Goal: Task Accomplishment & Management: Manage account settings

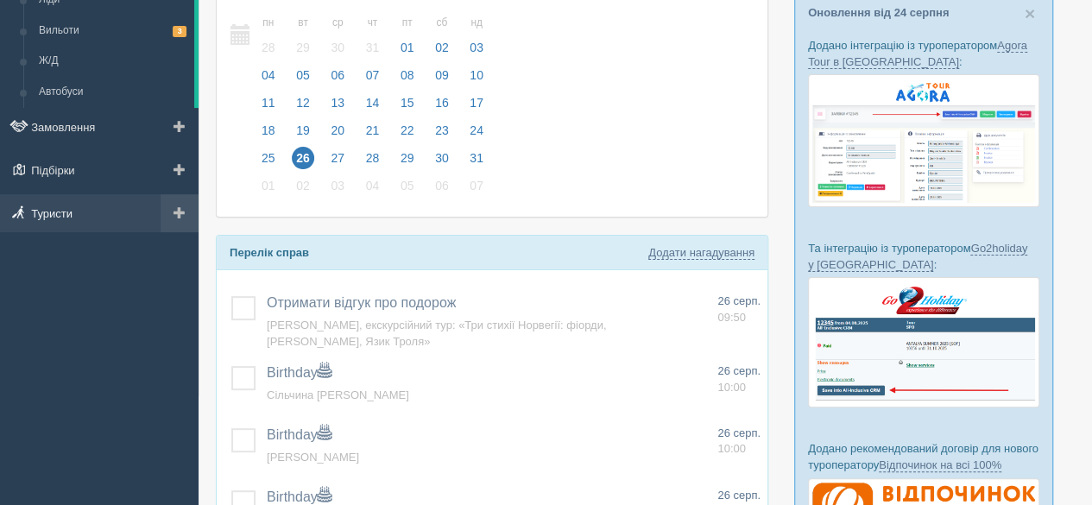
scroll to position [86, 0]
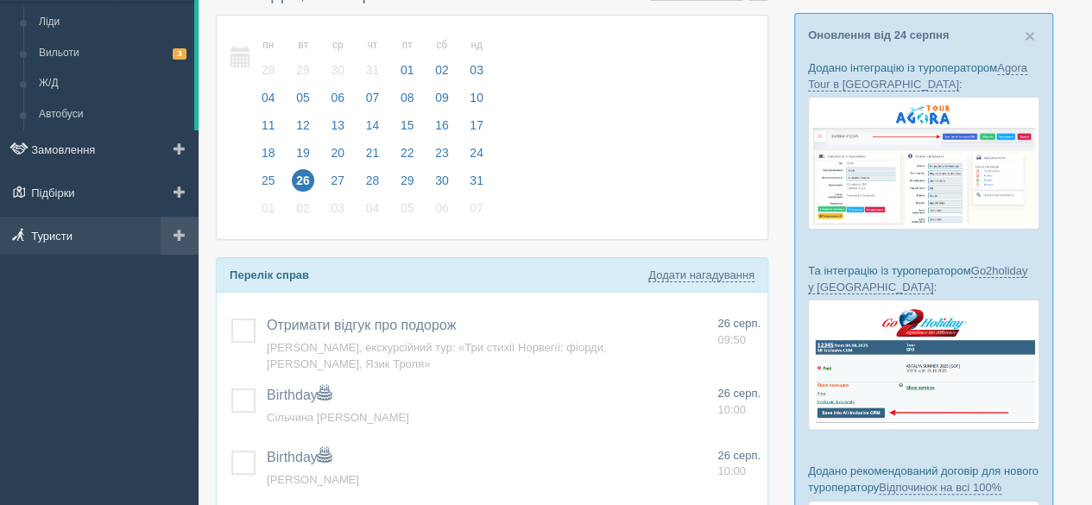
click at [71, 236] on link "Туристи" at bounding box center [99, 236] width 198 height 38
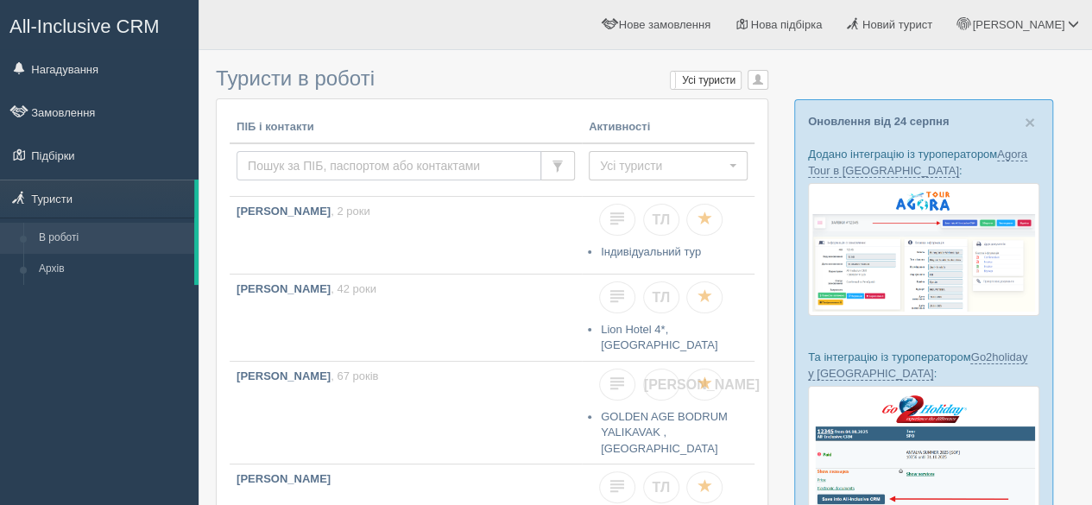
click at [416, 173] on input "text" at bounding box center [388, 165] width 305 height 29
type input "байдуков"
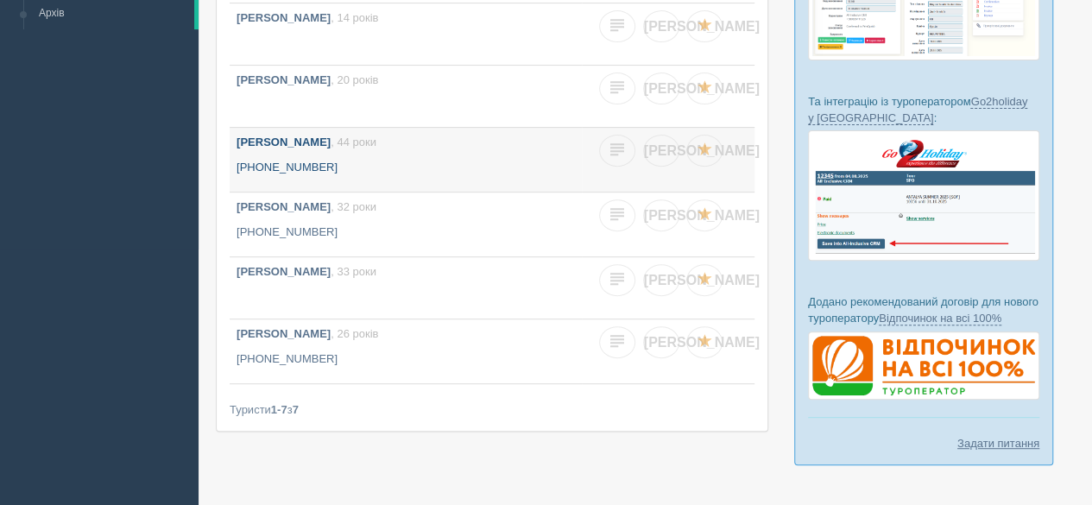
scroll to position [259, 0]
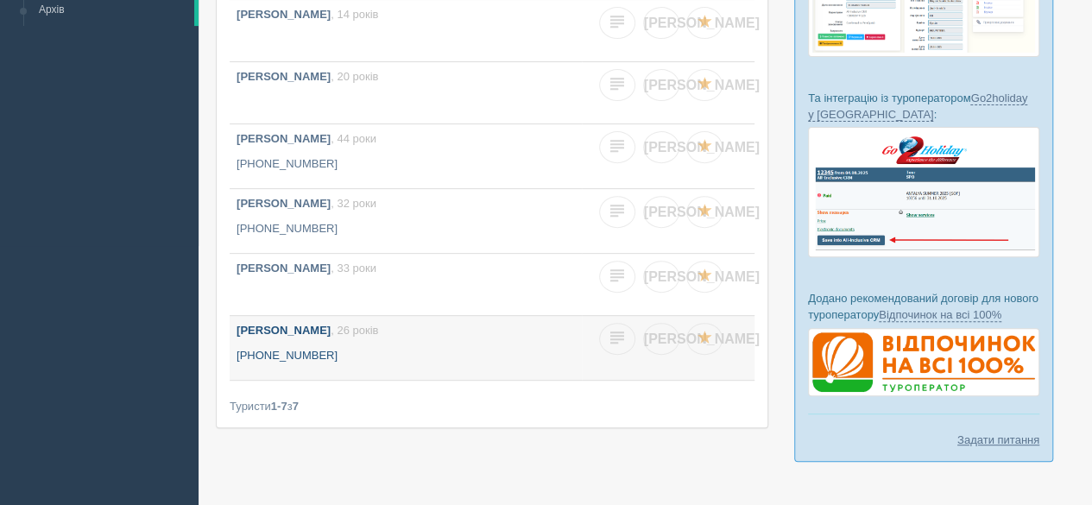
click at [378, 332] on span ", 26 років" at bounding box center [354, 330] width 47 height 13
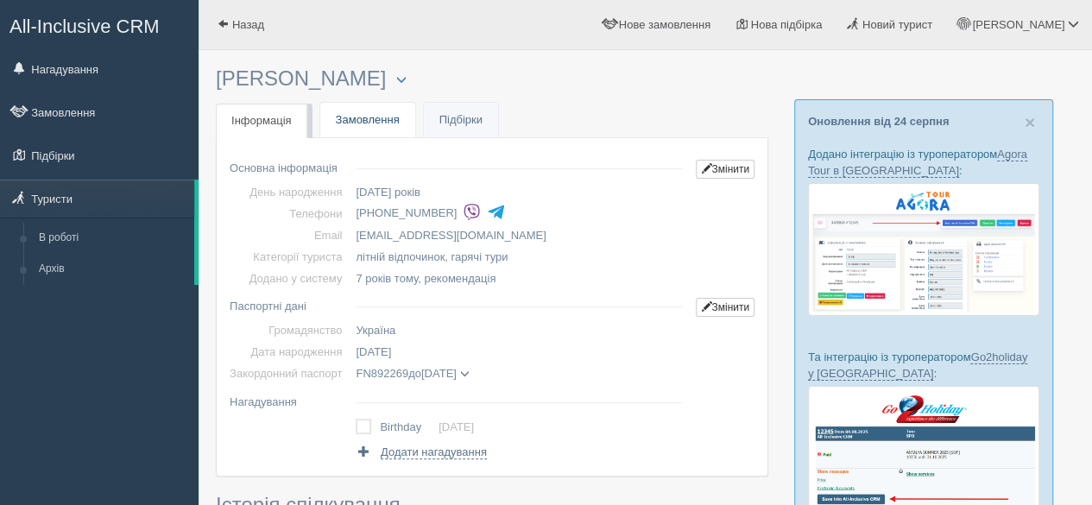
click at [371, 118] on link "Замовлення" at bounding box center [367, 120] width 95 height 35
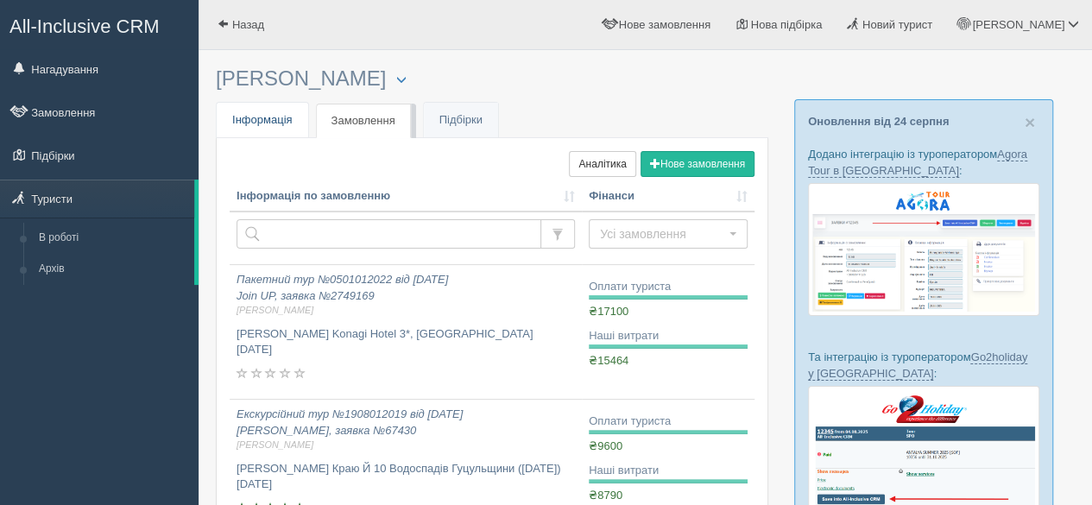
click at [274, 122] on span "Інформація" at bounding box center [262, 119] width 60 height 13
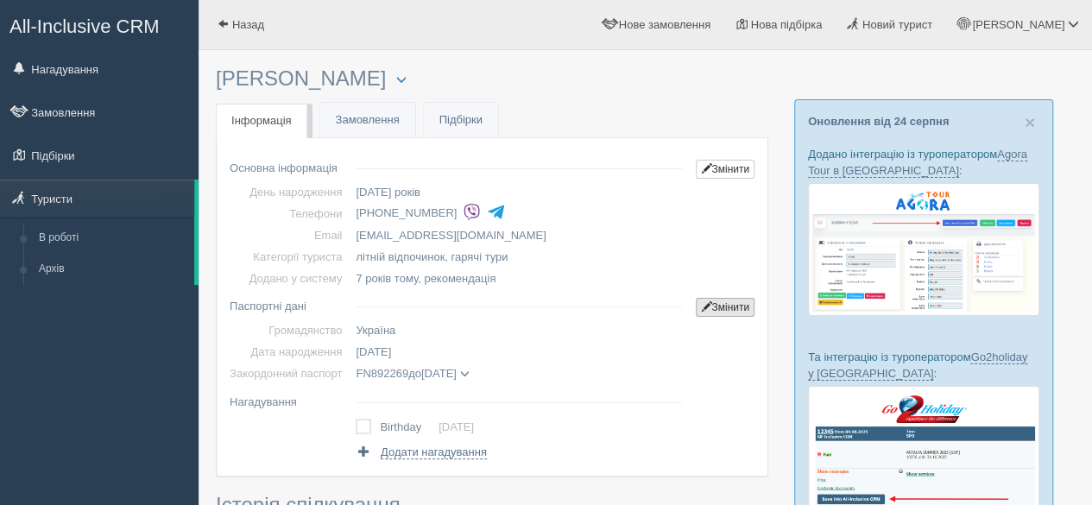
click at [724, 306] on link "Змінити" at bounding box center [725, 307] width 59 height 19
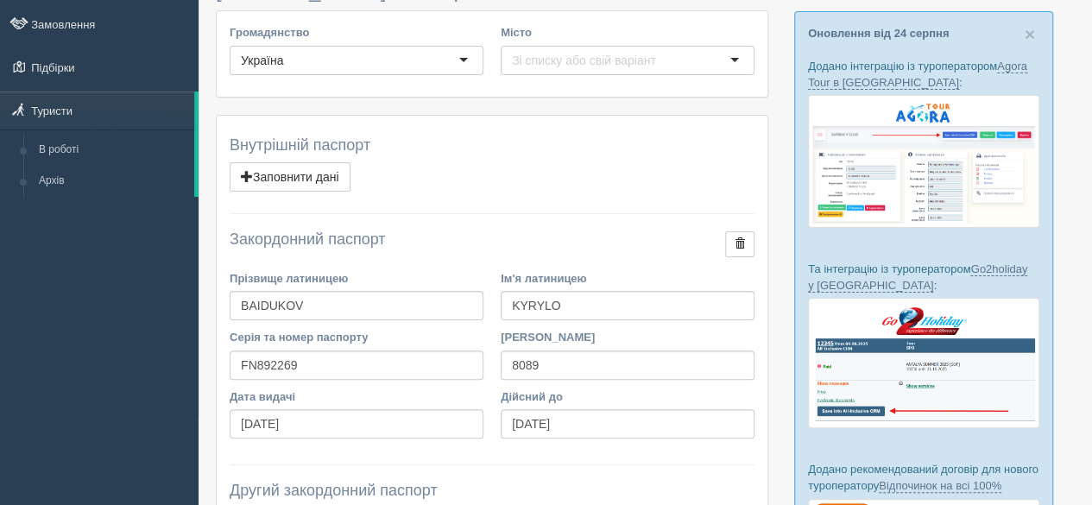
scroll to position [173, 0]
